Goal: Check status

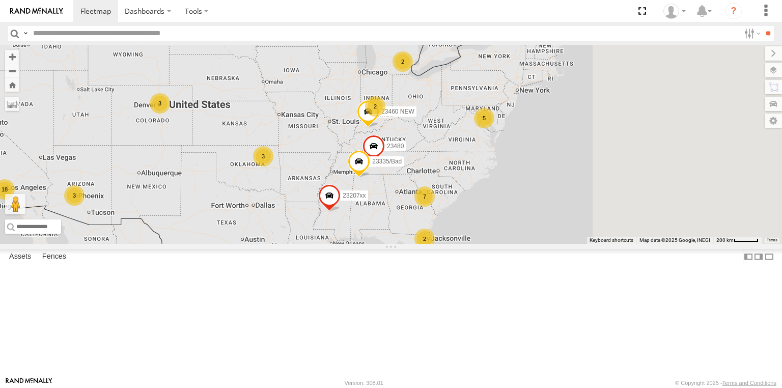
drag, startPoint x: 664, startPoint y: 255, endPoint x: 510, endPoint y: 274, distance: 155.0
click at [511, 244] on div "5 5 18 3 7 2 23207xx 3 2 23335/Bad 3 2 23480 23460 NEW" at bounding box center [391, 144] width 782 height 199
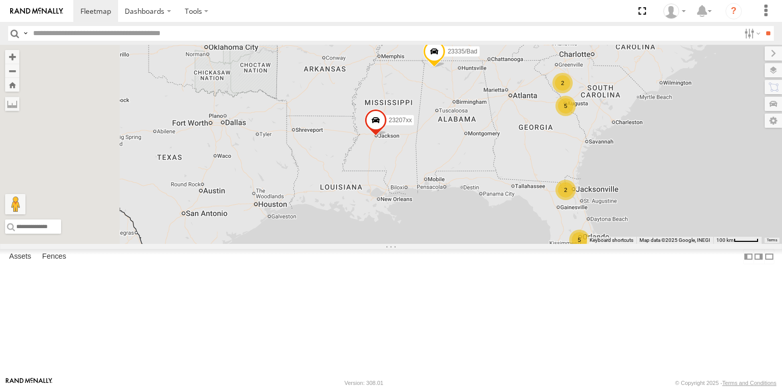
drag, startPoint x: 529, startPoint y: 127, endPoint x: 665, endPoint y: 116, distance: 136.9
click at [665, 116] on div "5 5 23207xx 2 23335/Bad 2 3 23480 23460 NEW" at bounding box center [391, 144] width 782 height 199
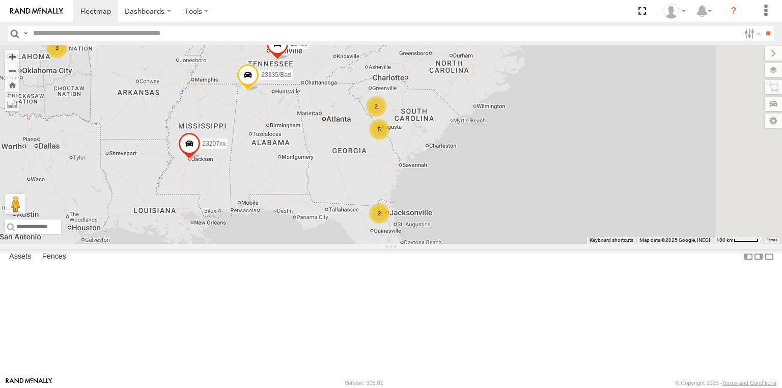
drag, startPoint x: 581, startPoint y: 138, endPoint x: 447, endPoint y: 173, distance: 138.9
click at [450, 171] on div "5 5 23207xx 2 23335/Bad 2 3 23480 23460 NEW" at bounding box center [391, 144] width 782 height 199
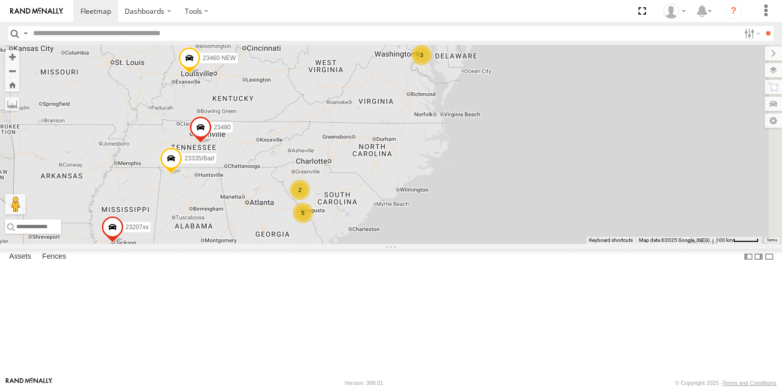
drag, startPoint x: 553, startPoint y: 141, endPoint x: 448, endPoint y: 219, distance: 131.4
click at [448, 219] on div "5 5 23207xx 2 23335/Bad 2 3 23480 23460 NEW 3" at bounding box center [391, 144] width 782 height 199
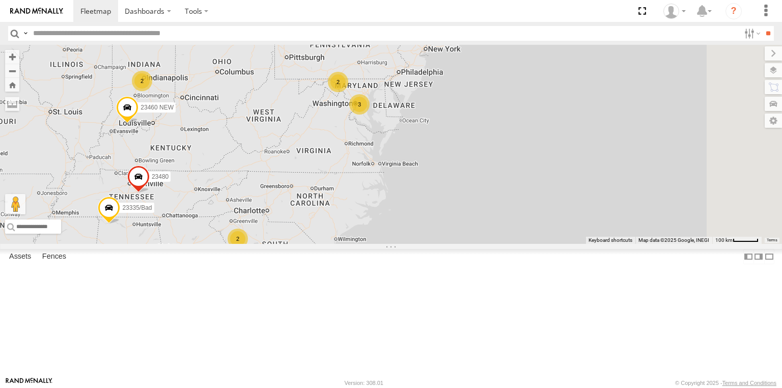
drag, startPoint x: 553, startPoint y: 180, endPoint x: 491, endPoint y: 228, distance: 78.3
click at [491, 228] on div "5 5 23207xx 2 23335/Bad 2 3 23480 23460 NEW 3 2 2" at bounding box center [391, 144] width 782 height 199
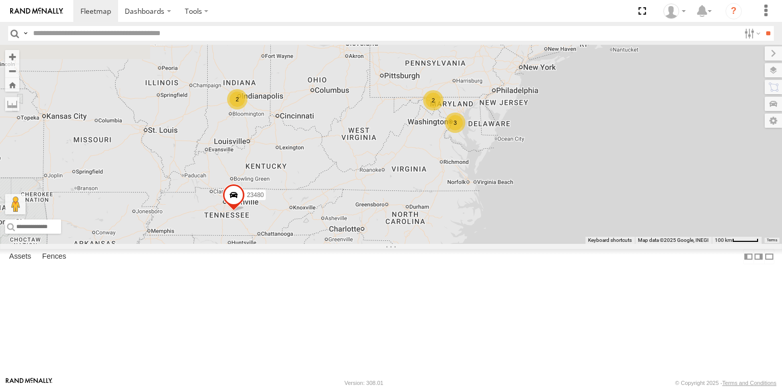
drag, startPoint x: 526, startPoint y: 65, endPoint x: 653, endPoint y: 65, distance: 126.3
click at [653, 65] on div "3 5 2 2 2 2 23480" at bounding box center [391, 144] width 782 height 199
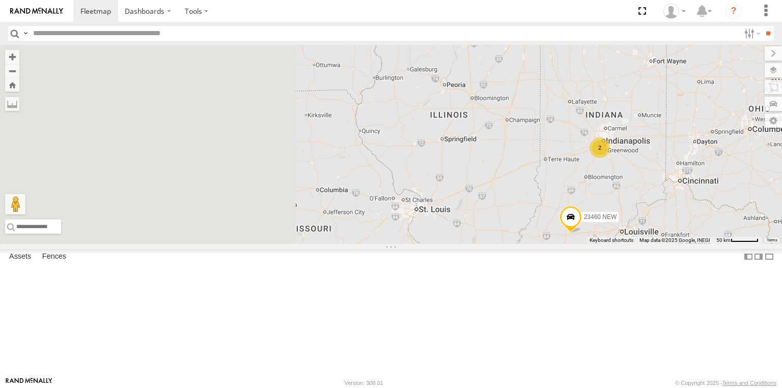
drag, startPoint x: 499, startPoint y: 234, endPoint x: 688, endPoint y: 236, distance: 188.9
click at [688, 236] on div "23460 NEW 2 23335 4G/Active" at bounding box center [391, 144] width 782 height 199
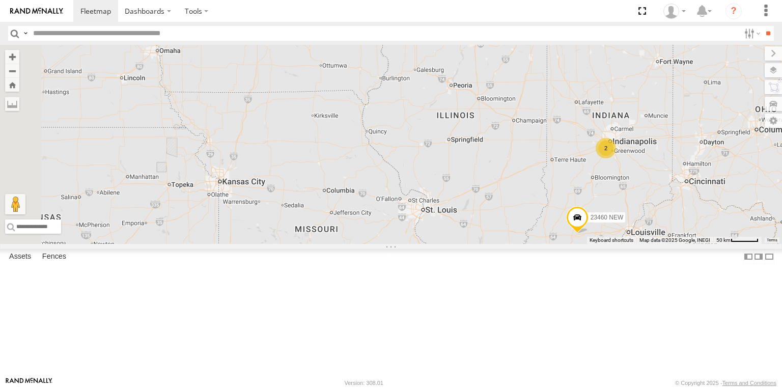
drag, startPoint x: 590, startPoint y: 222, endPoint x: 751, endPoint y: 218, distance: 160.9
click at [770, 221] on div "23460 NEW 2 23335 4G/Active" at bounding box center [391, 144] width 782 height 199
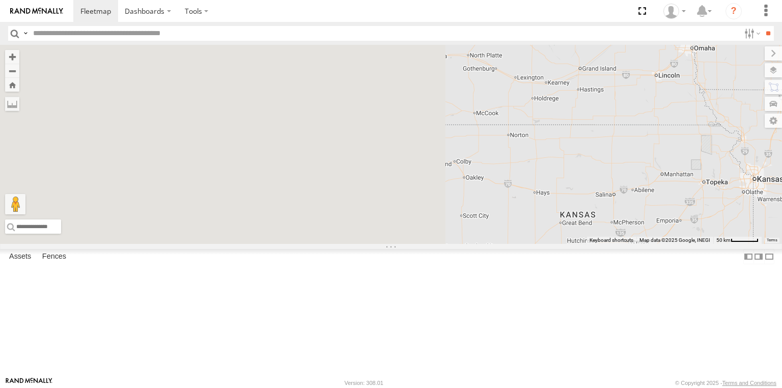
drag, startPoint x: 629, startPoint y: 214, endPoint x: 639, endPoint y: 210, distance: 10.5
click at [648, 210] on div "23460 NEW 2 23335 4G/Active" at bounding box center [391, 144] width 782 height 199
